Goal: Obtain resource: Download file/media

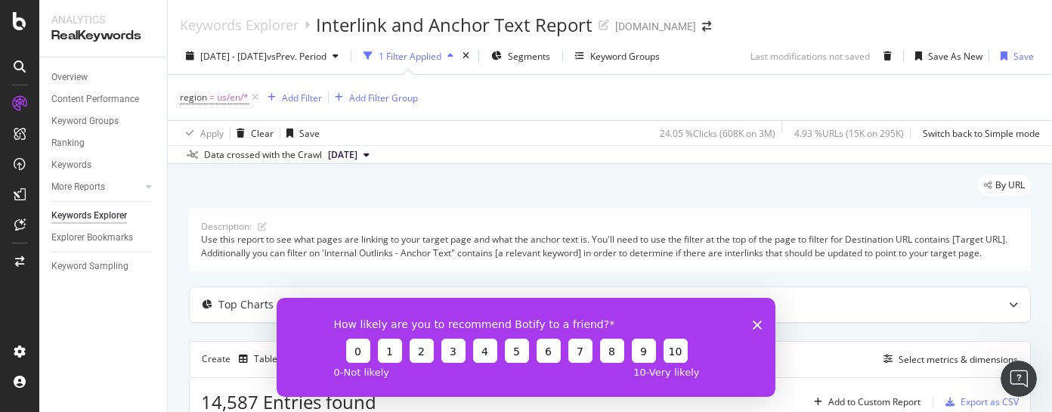
click at [759, 323] on polygon "Close survey" at bounding box center [757, 324] width 9 height 9
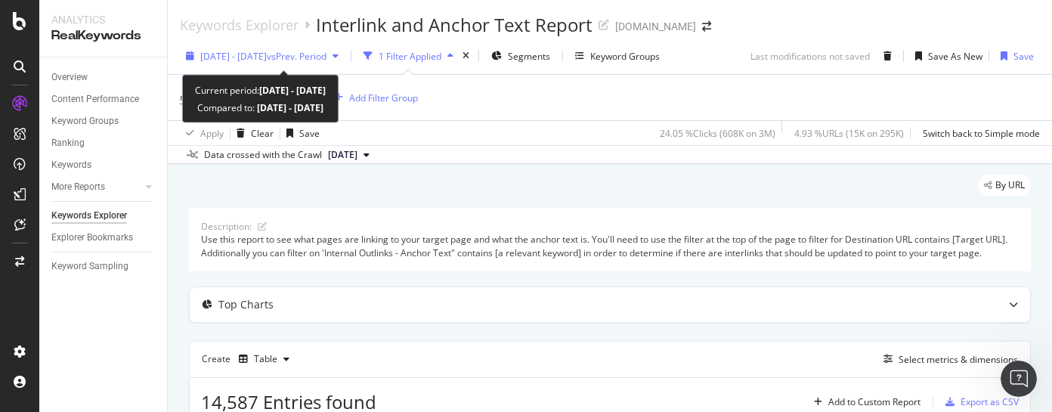
click at [339, 54] on icon "button" at bounding box center [336, 55] width 6 height 9
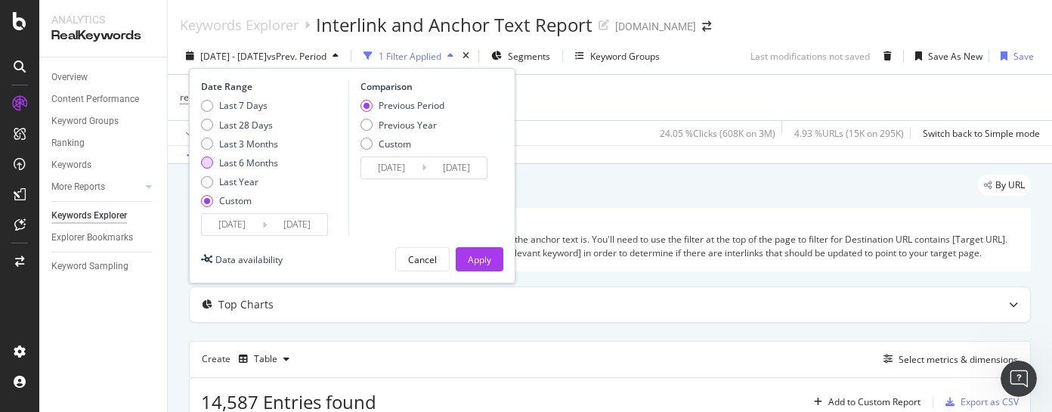
click at [205, 167] on div "Last 6 Months" at bounding box center [207, 163] width 12 height 12
type input "[DATE]"
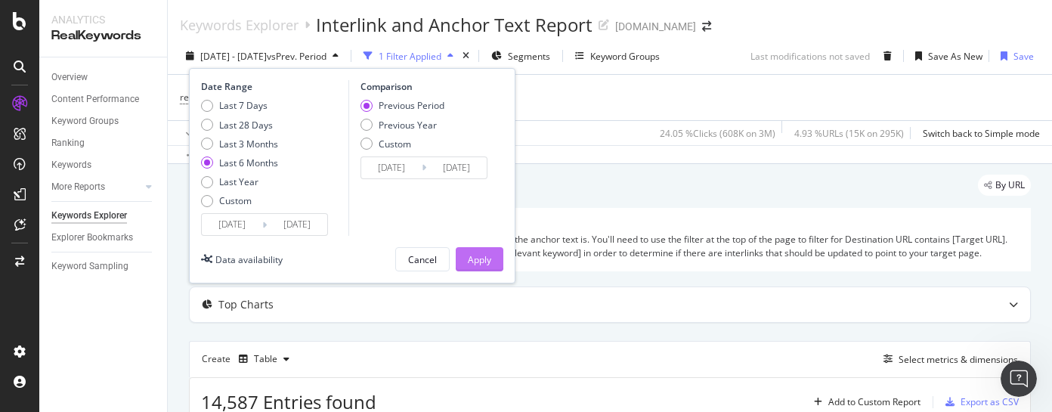
click at [485, 258] on div "Apply" at bounding box center [479, 259] width 23 height 13
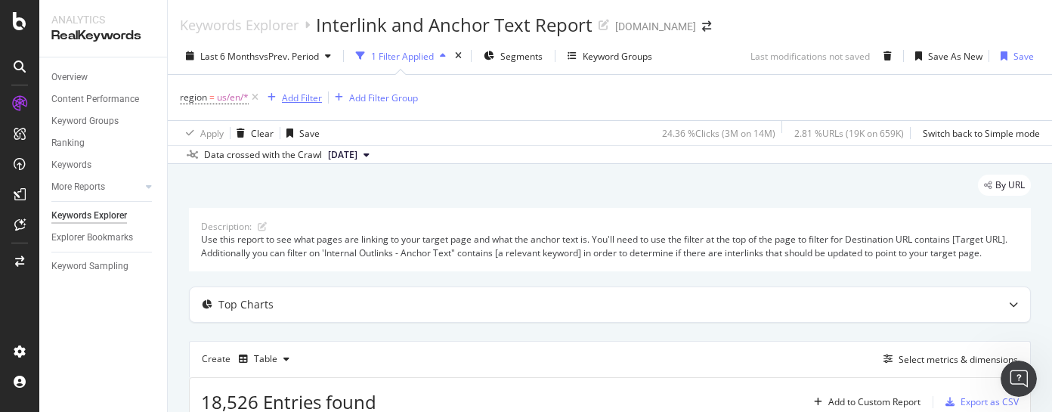
click at [293, 100] on div "Add Filter" at bounding box center [302, 97] width 40 height 13
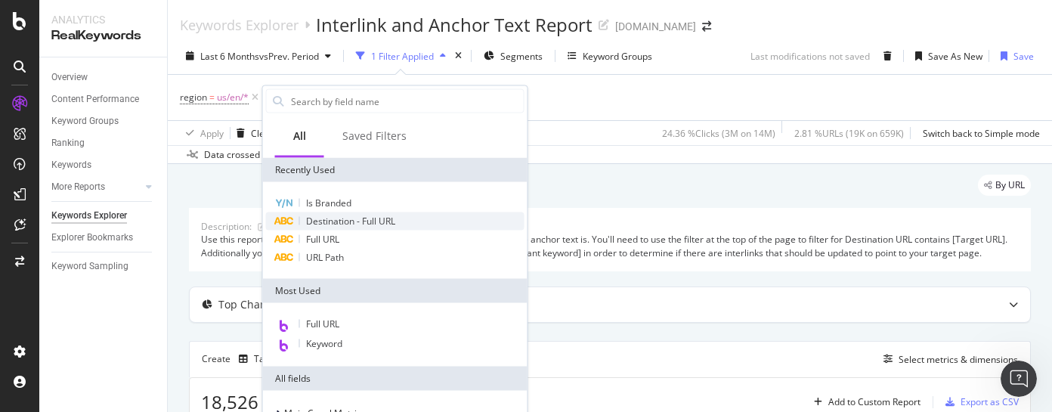
click at [339, 219] on span "Destination - Full URL" at bounding box center [350, 221] width 89 height 13
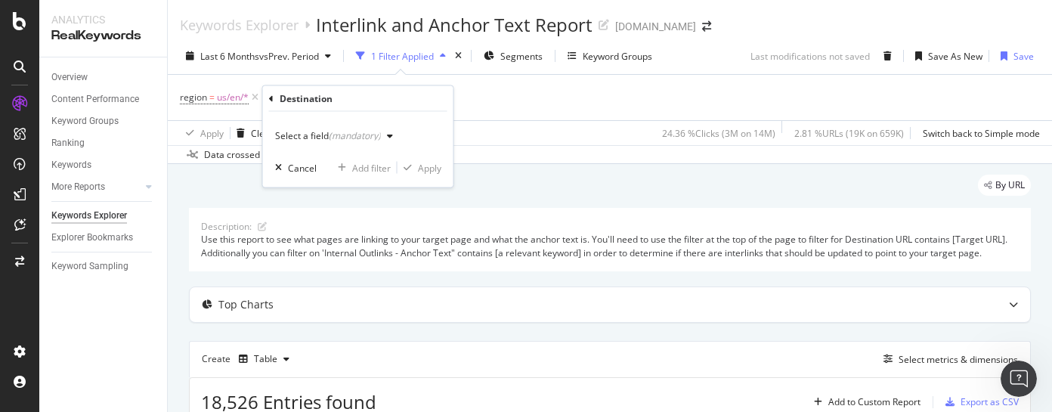
click at [388, 136] on icon "button" at bounding box center [390, 136] width 6 height 9
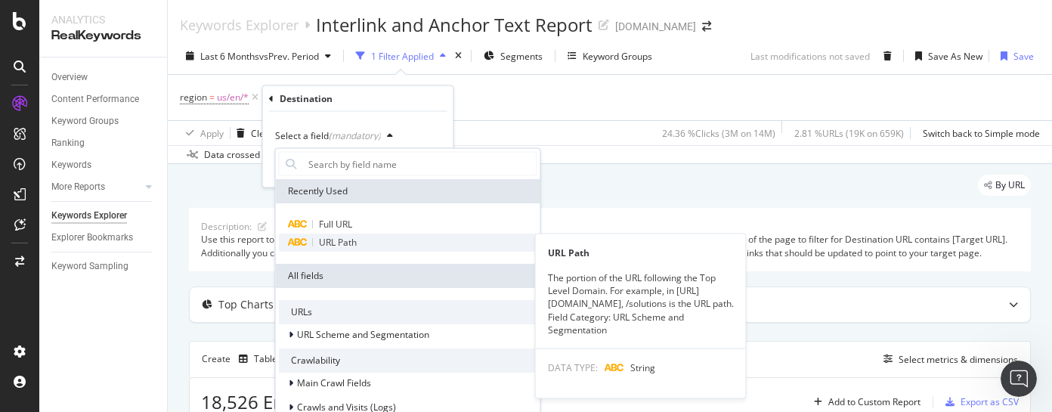
click at [338, 239] on span "URL Path" at bounding box center [338, 242] width 38 height 13
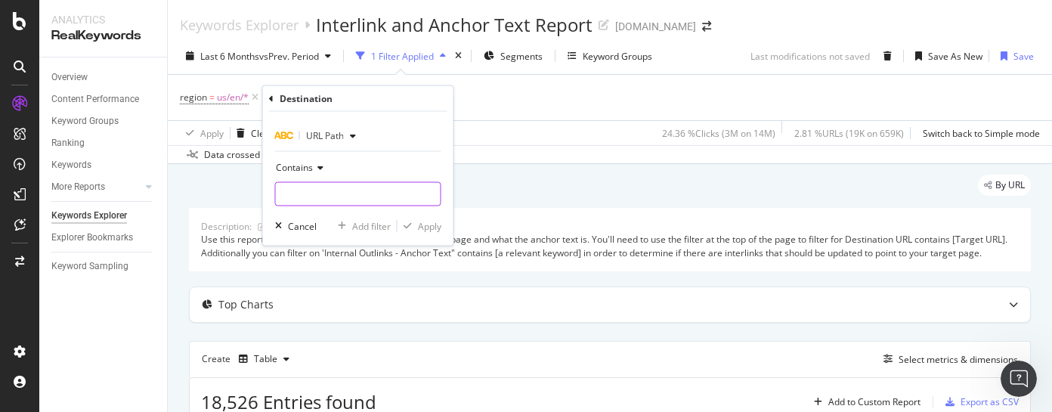
click at [339, 190] on input "text" at bounding box center [358, 194] width 165 height 24
paste input "[URL][DOMAIN_NAME]"
type input "[URL][DOMAIN_NAME]"
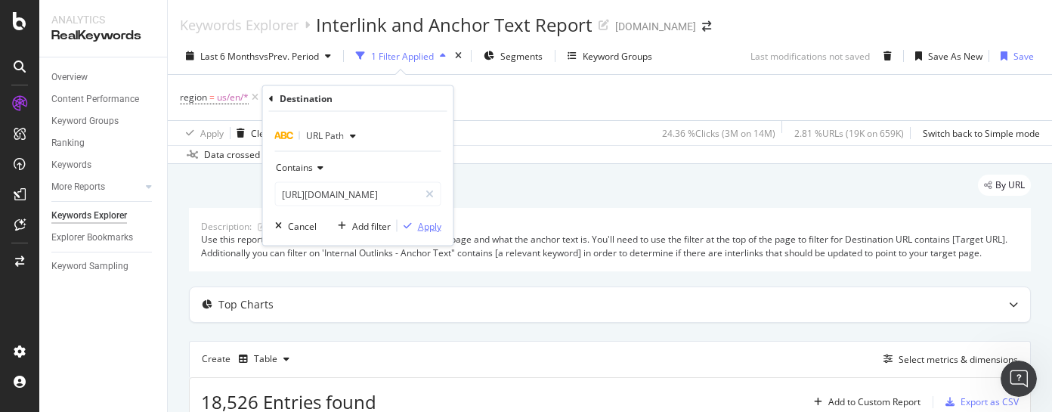
click at [427, 229] on div "Apply" at bounding box center [429, 225] width 23 height 13
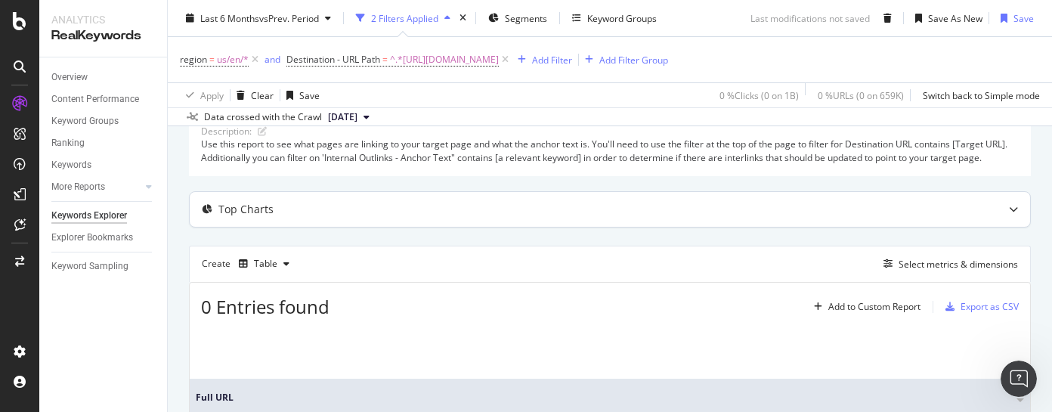
scroll to position [155, 0]
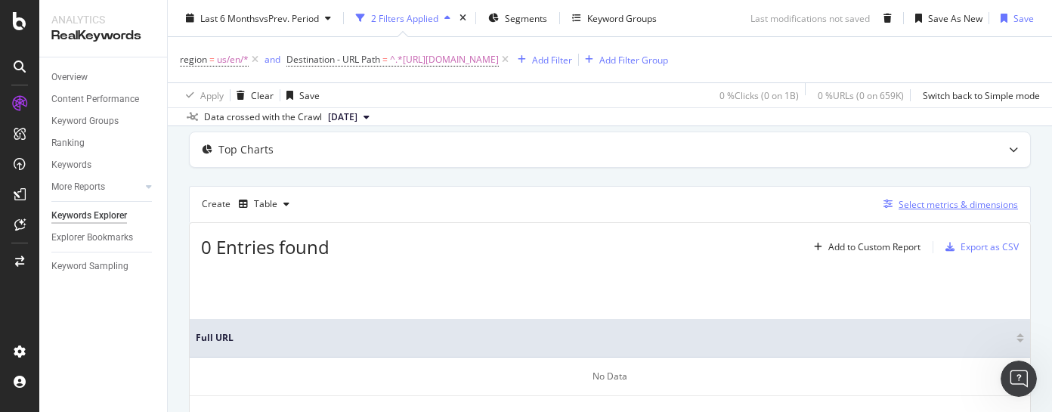
click at [952, 211] on div "Select metrics & dimensions" at bounding box center [958, 204] width 119 height 13
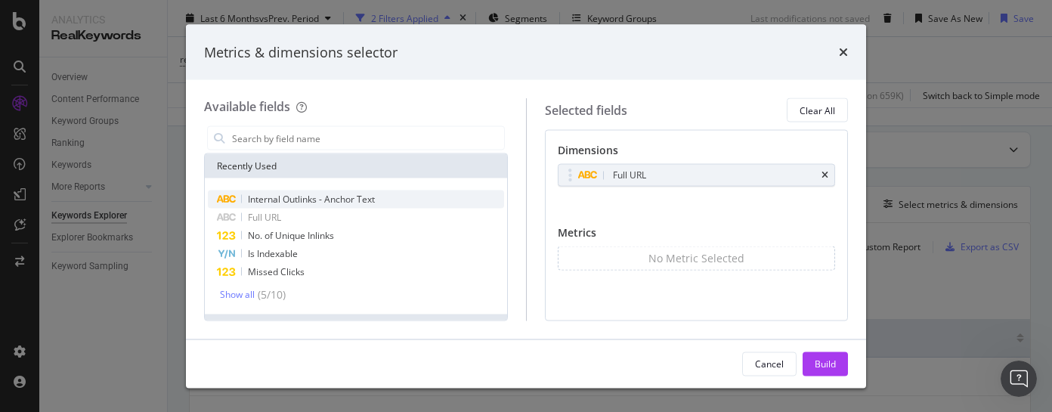
click at [306, 200] on span "Internal Outlinks - Anchor Text" at bounding box center [311, 199] width 127 height 13
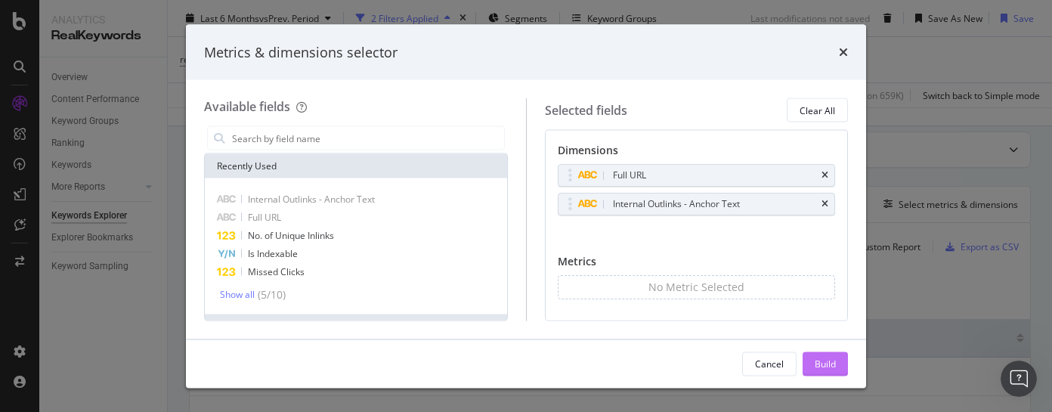
click at [820, 364] on div "Build" at bounding box center [825, 363] width 21 height 13
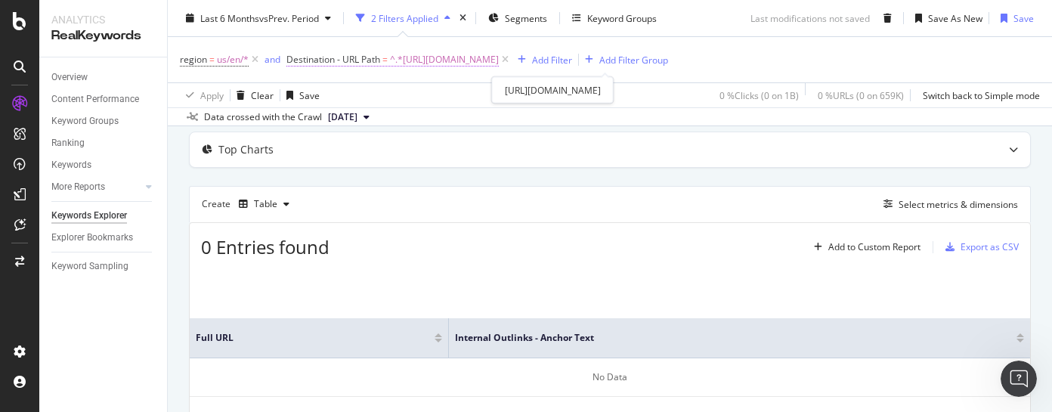
click at [499, 64] on span "^.*[URL][DOMAIN_NAME]" at bounding box center [444, 59] width 109 height 21
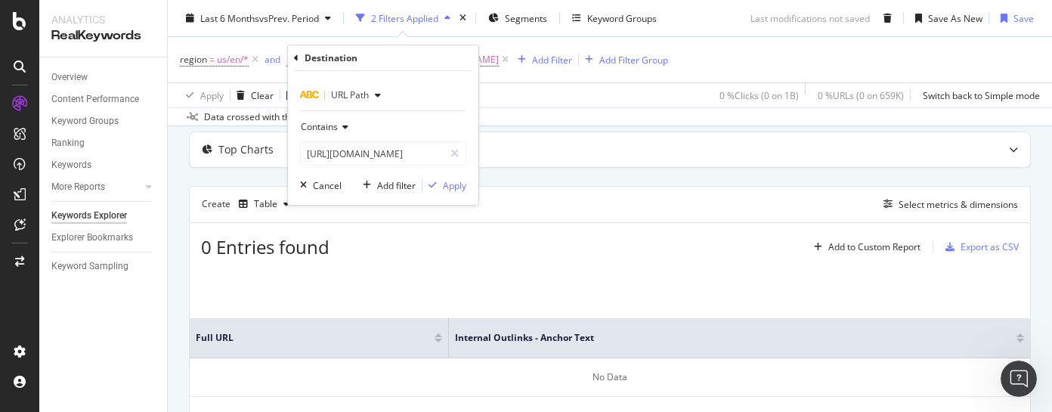
click at [379, 95] on icon "button" at bounding box center [378, 95] width 6 height 9
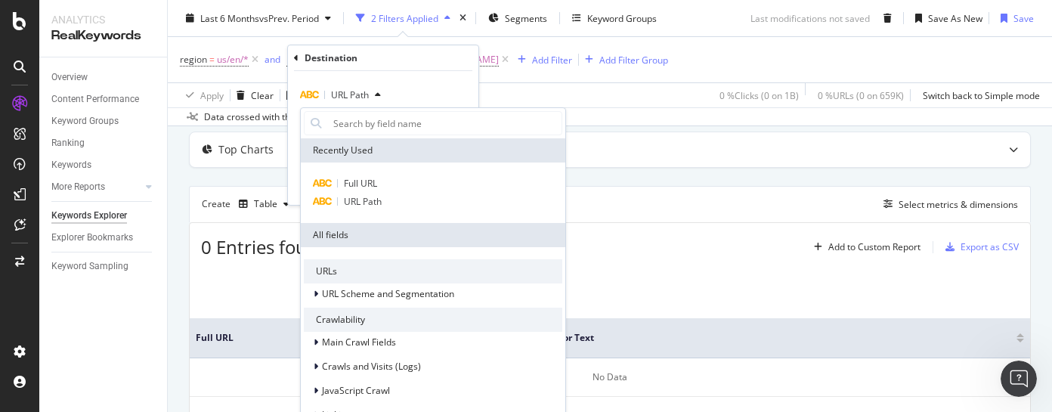
click at [622, 107] on div "Apply Clear Save 0 % Clicks ( 0 on 1B ) 0 % URLs ( 0 on 659K ) Switch back to S…" at bounding box center [610, 94] width 885 height 25
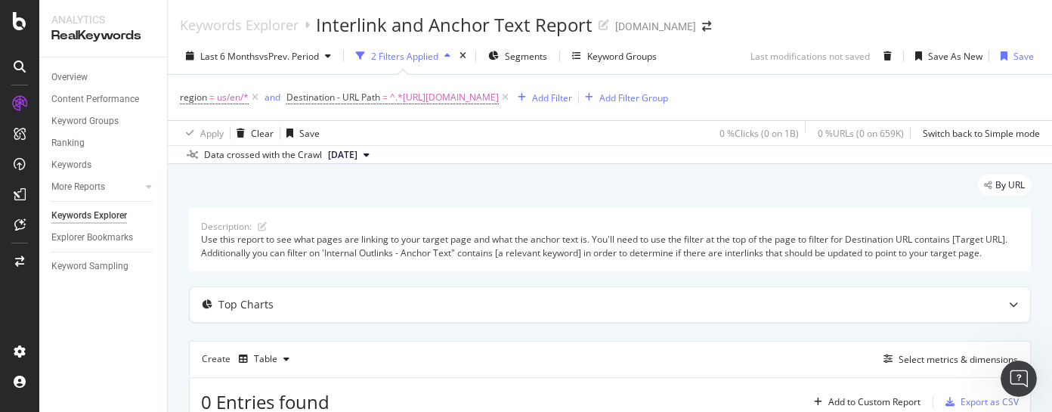
click at [445, 55] on div "button" at bounding box center [448, 55] width 18 height 9
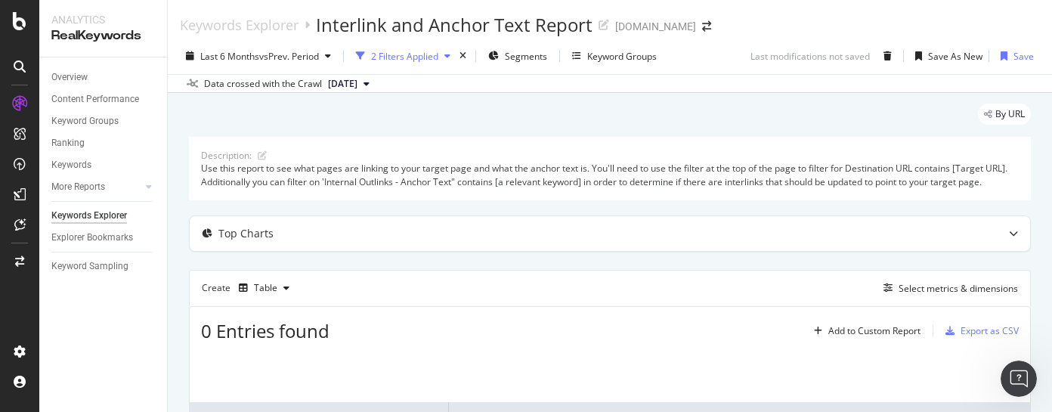
click at [445, 55] on div "button" at bounding box center [448, 55] width 18 height 9
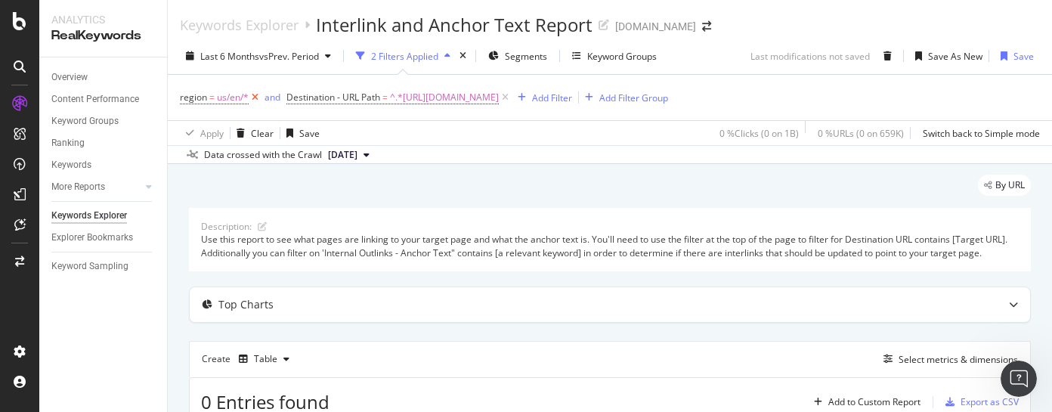
click at [256, 98] on icon at bounding box center [255, 97] width 13 height 15
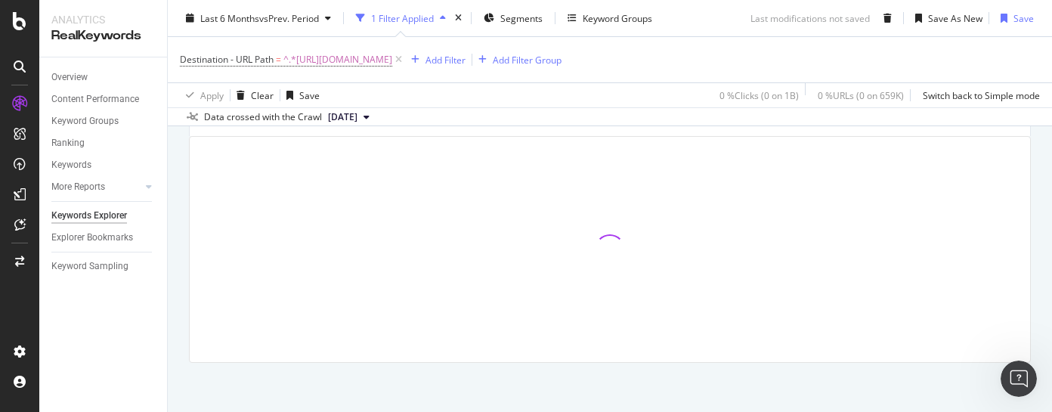
scroll to position [240, 0]
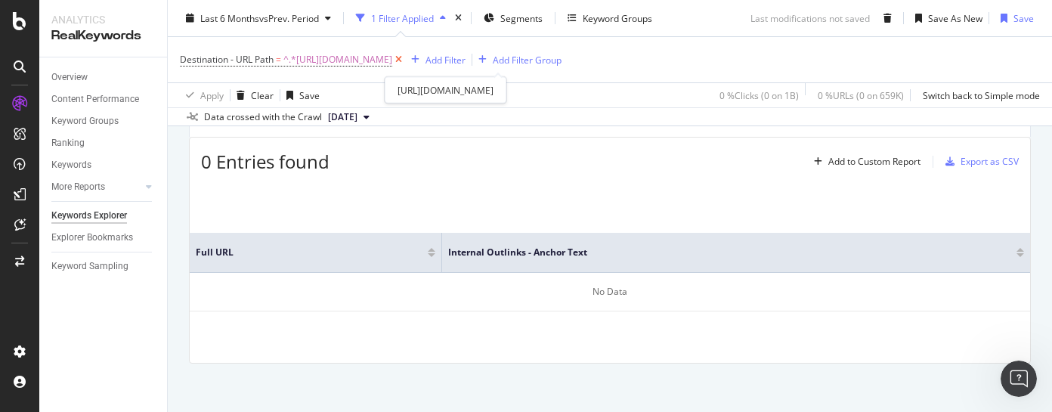
click at [405, 57] on icon at bounding box center [398, 59] width 13 height 15
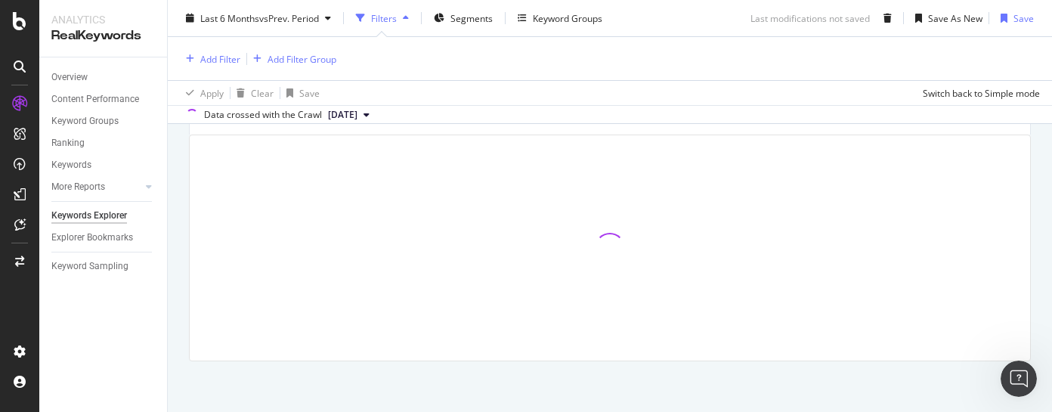
scroll to position [238, 0]
click at [98, 237] on div "Explorer Bookmarks" at bounding box center [92, 238] width 82 height 16
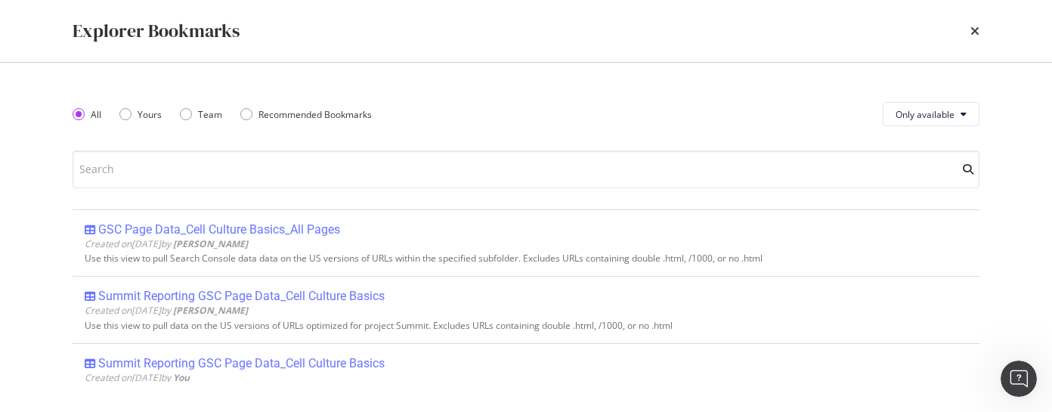
scroll to position [169, 0]
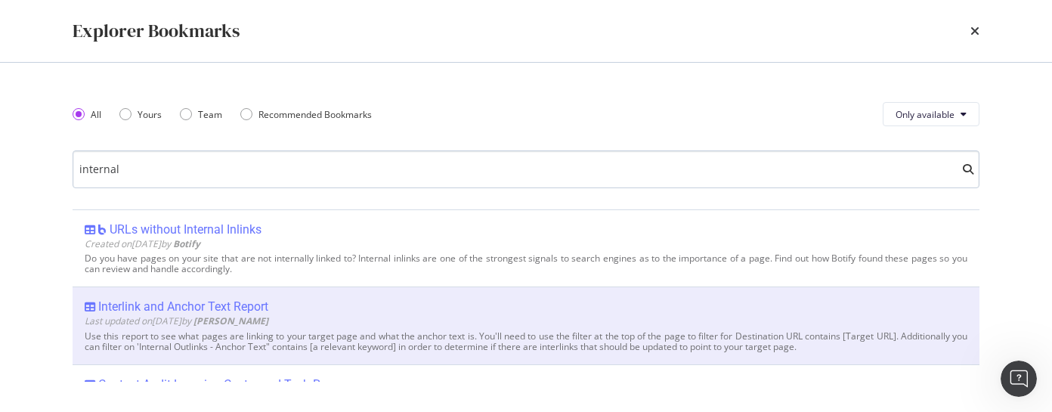
click at [135, 176] on input "internal" at bounding box center [526, 169] width 907 height 38
type input "internal"
click at [194, 302] on div "Interlink and Anchor Text Report" at bounding box center [183, 306] width 170 height 15
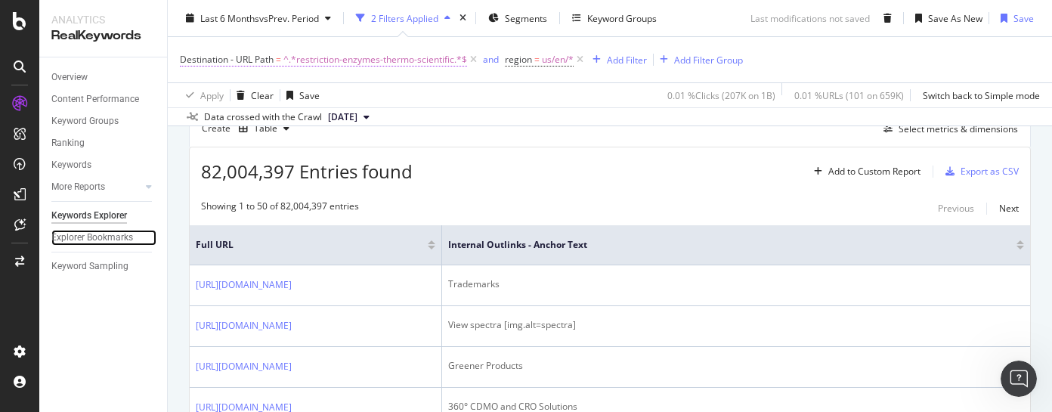
scroll to position [230, 0]
click at [423, 60] on span "^.*restriction-enzymes-thermo-scientific.*$" at bounding box center [376, 59] width 184 height 21
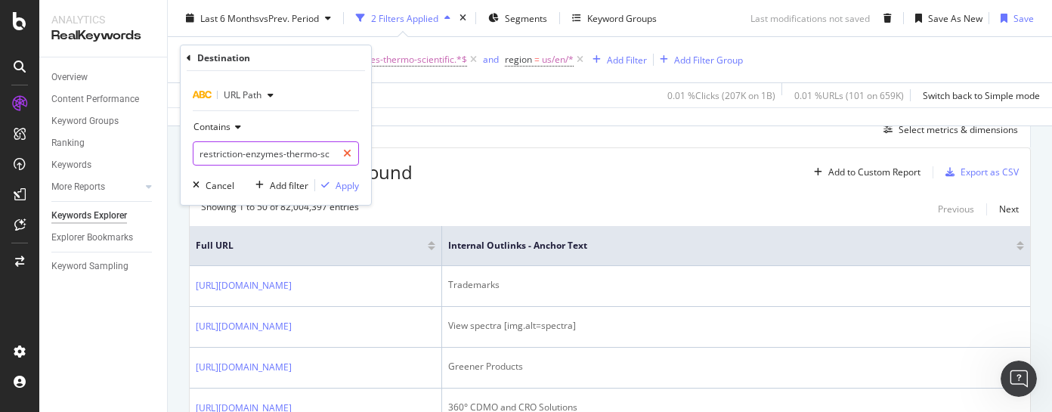
click at [349, 154] on icon at bounding box center [347, 153] width 8 height 11
click at [338, 153] on input "text" at bounding box center [276, 153] width 165 height 24
paste input "[URL][DOMAIN_NAME]"
type input "[URL][DOMAIN_NAME]"
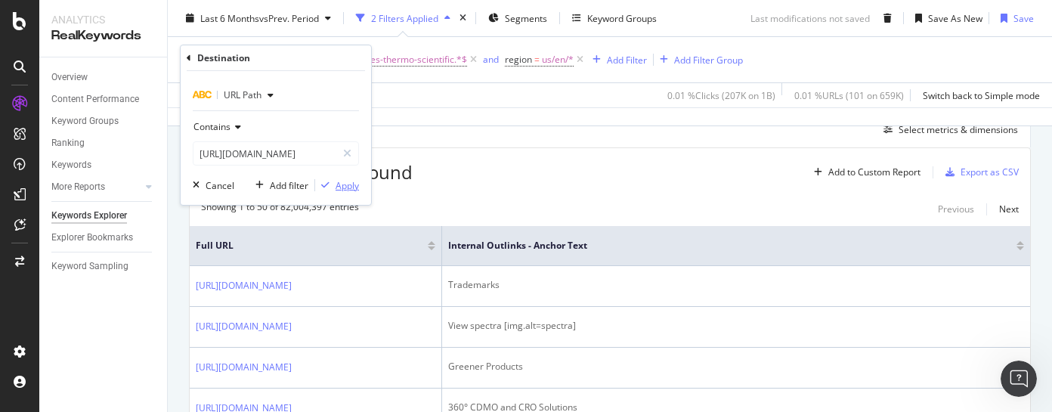
click at [355, 186] on div "Apply" at bounding box center [347, 185] width 23 height 13
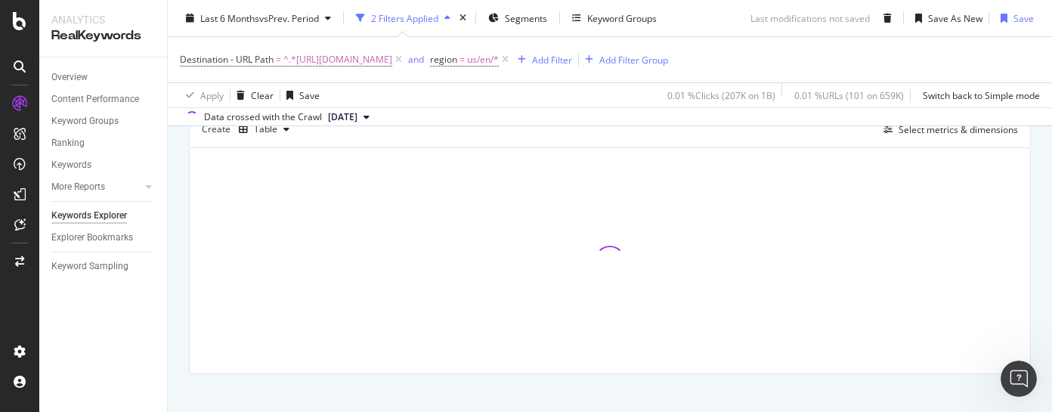
scroll to position [249, 0]
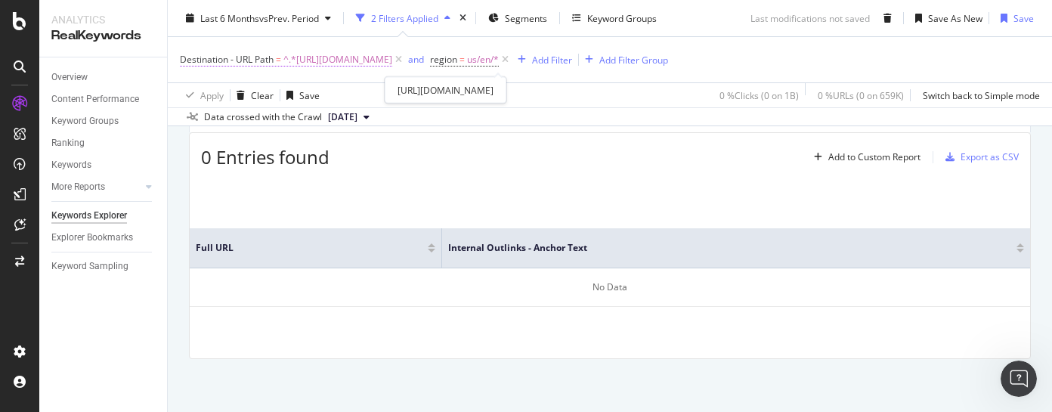
click at [392, 62] on span "^.*[URL][DOMAIN_NAME]" at bounding box center [338, 59] width 109 height 21
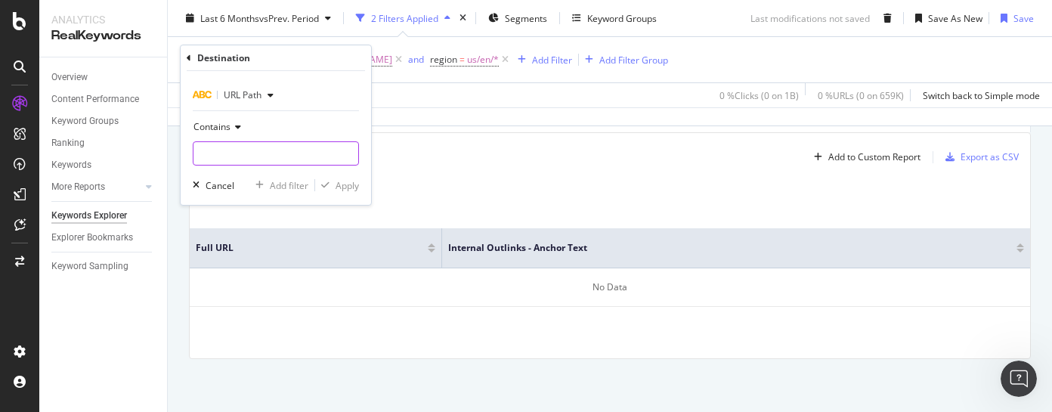
paste input "/references/gibco-cell-culture-basics/cell-culture-protocols/subculturing-suspe…"
type input "/references/gibco-cell-culture-basics/cell-culture-protocols/subculturing-suspe…"
click at [346, 189] on div "Apply" at bounding box center [347, 185] width 23 height 13
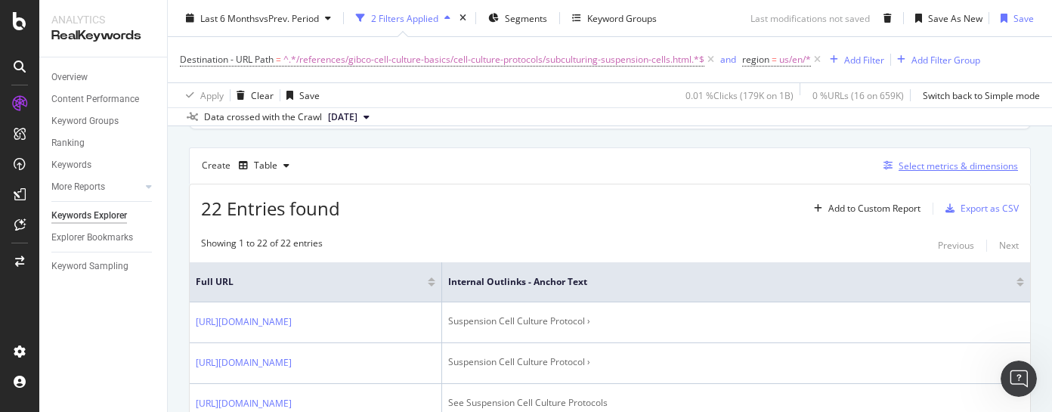
scroll to position [189, 0]
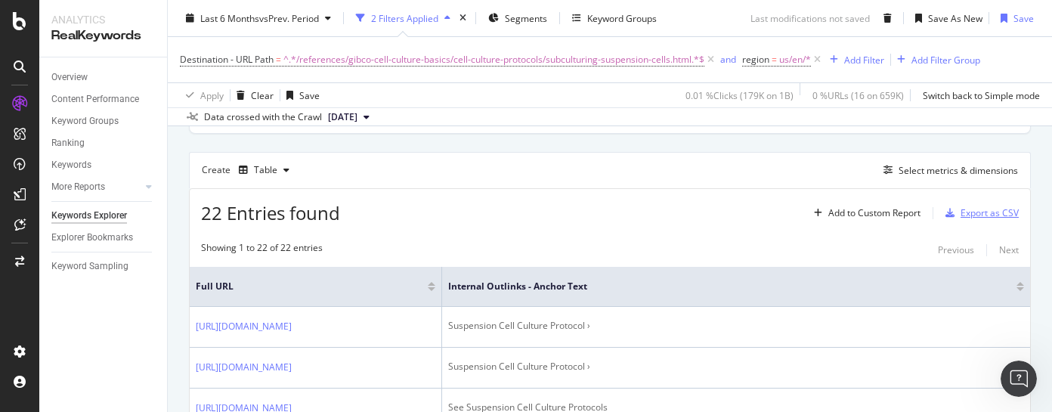
click at [965, 219] on div "Export as CSV" at bounding box center [990, 212] width 58 height 13
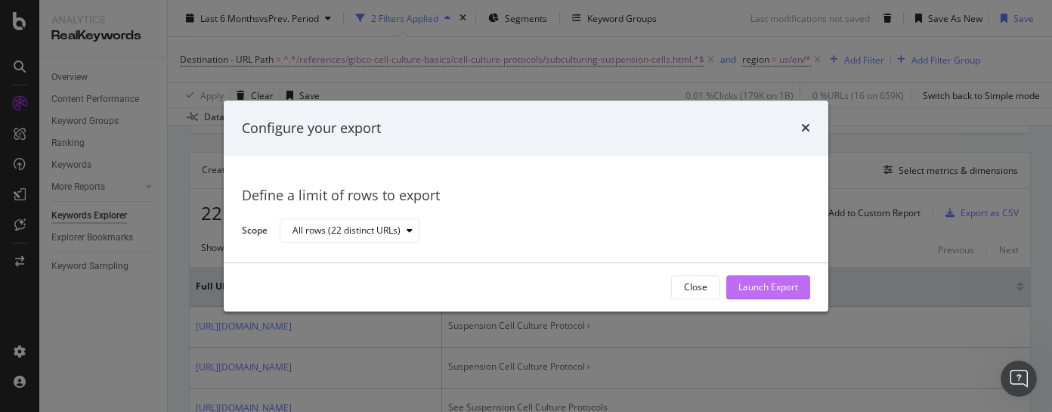
click at [780, 284] on div "Launch Export" at bounding box center [769, 287] width 60 height 13
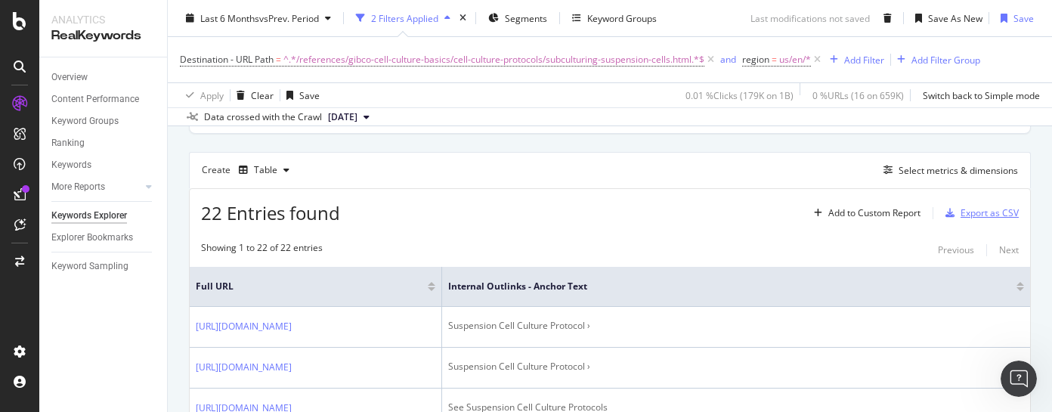
click at [963, 219] on div "Export as CSV" at bounding box center [990, 212] width 58 height 13
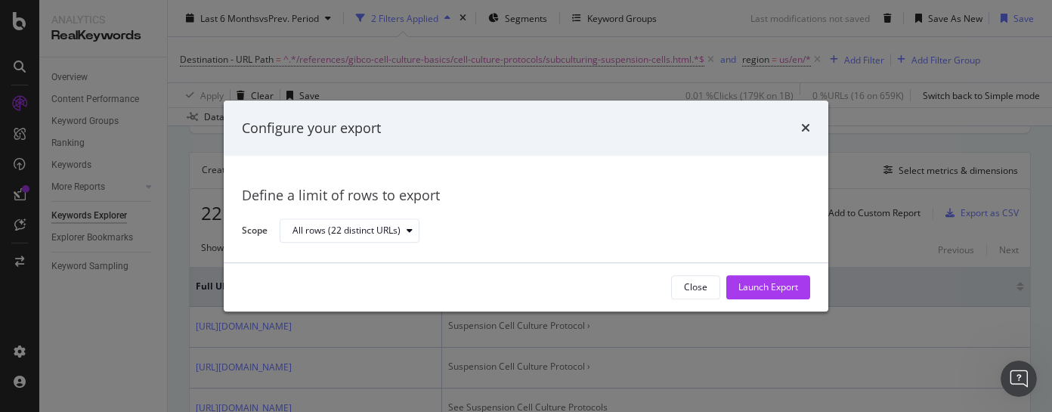
click at [708, 23] on div "Configure your export Define a limit of rows to export Scope All rows (22 disti…" at bounding box center [526, 206] width 1052 height 412
